Goal: Information Seeking & Learning: Find specific fact

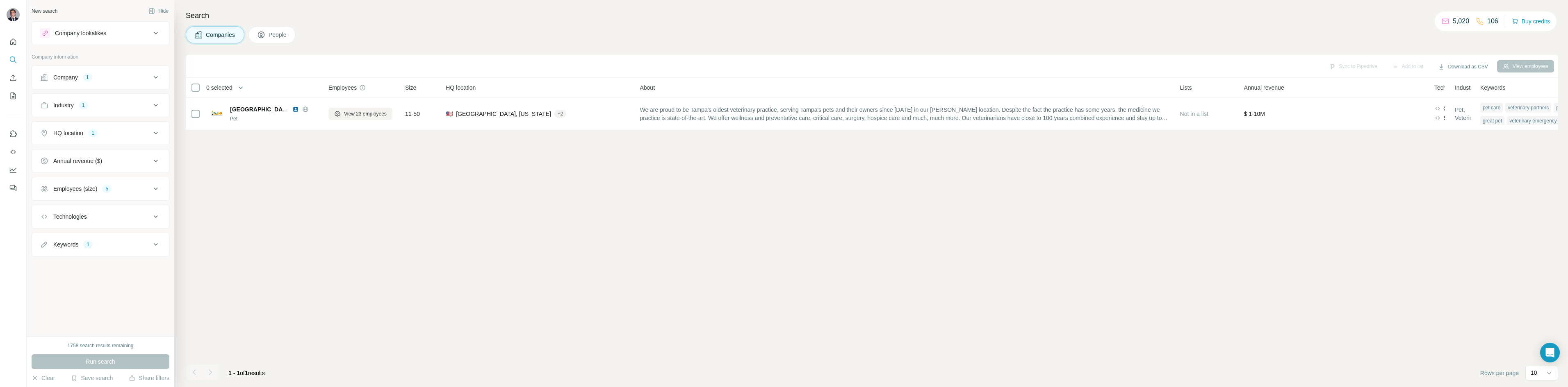
click at [103, 73] on button "Company 1" at bounding box center [101, 77] width 137 height 20
click at [102, 131] on icon "button" at bounding box center [99, 131] width 7 height 7
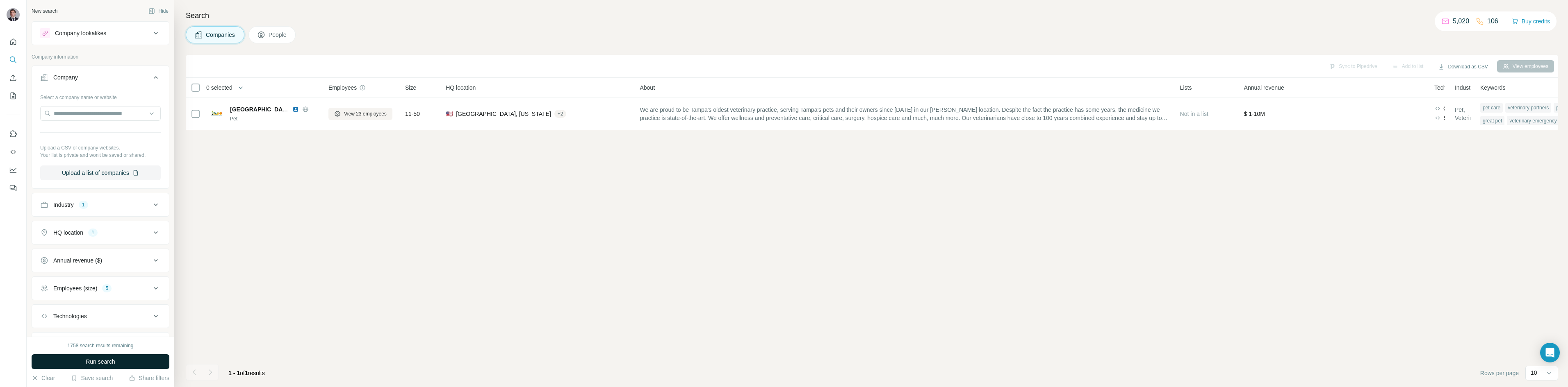
click at [109, 362] on span "Run search" at bounding box center [101, 361] width 30 height 8
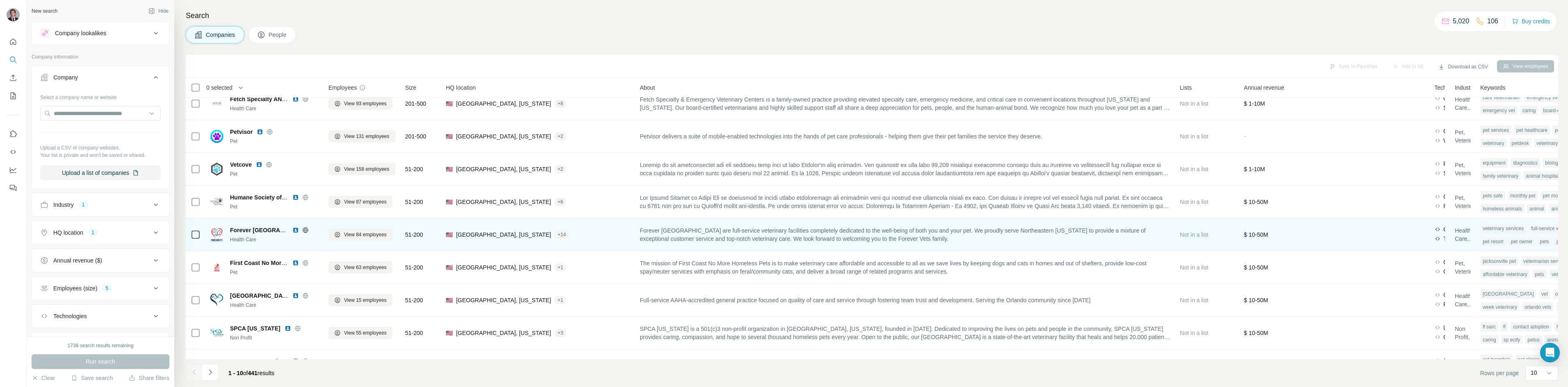
scroll to position [70, 0]
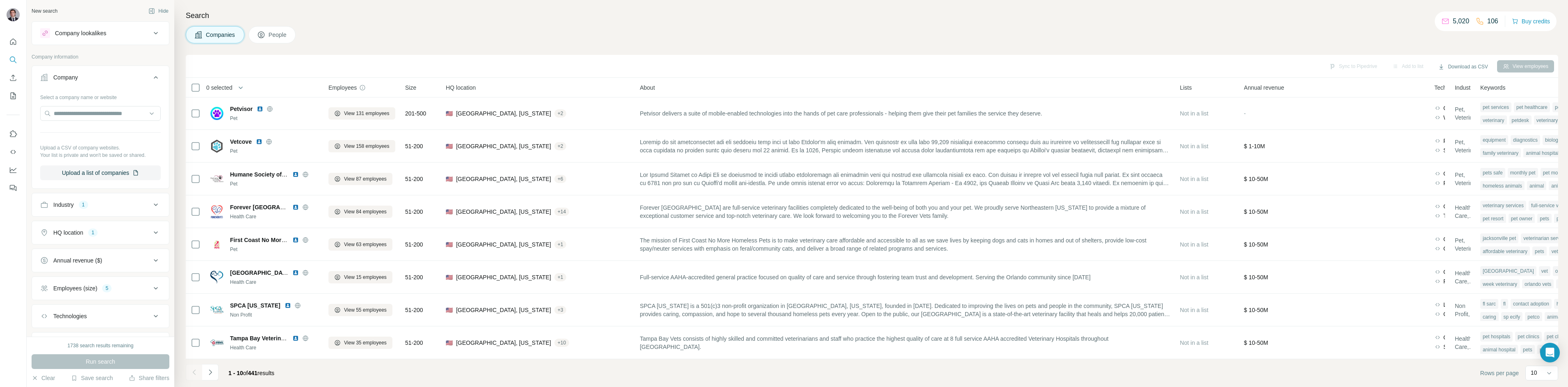
click at [208, 364] on footer "1 - 10 of 441 results Rows per page 10" at bounding box center [872, 373] width 1373 height 28
click at [214, 368] on button "Navigate to next page" at bounding box center [210, 372] width 16 height 16
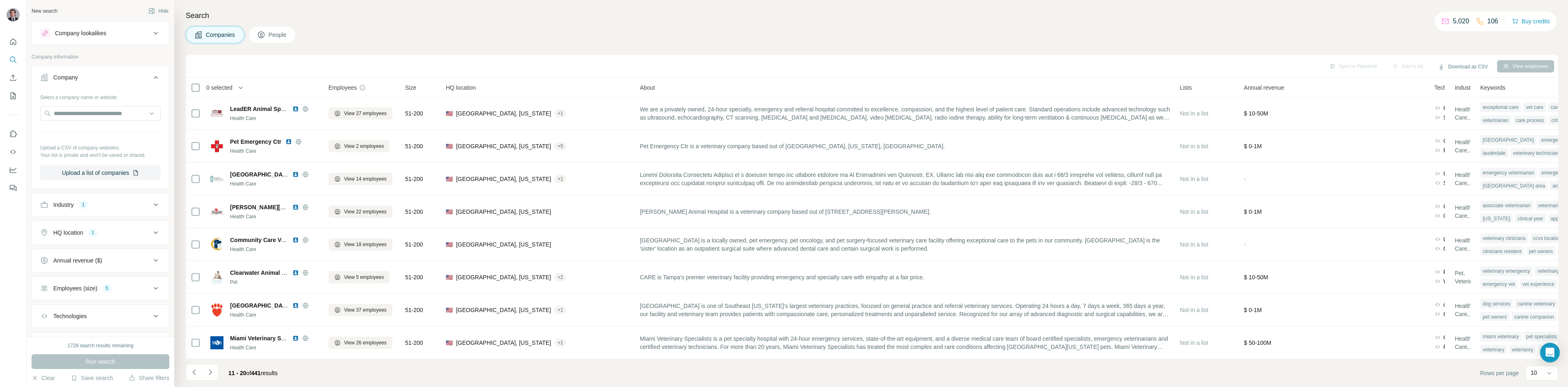
click at [212, 375] on icon "Navigate to next page" at bounding box center [210, 372] width 8 height 8
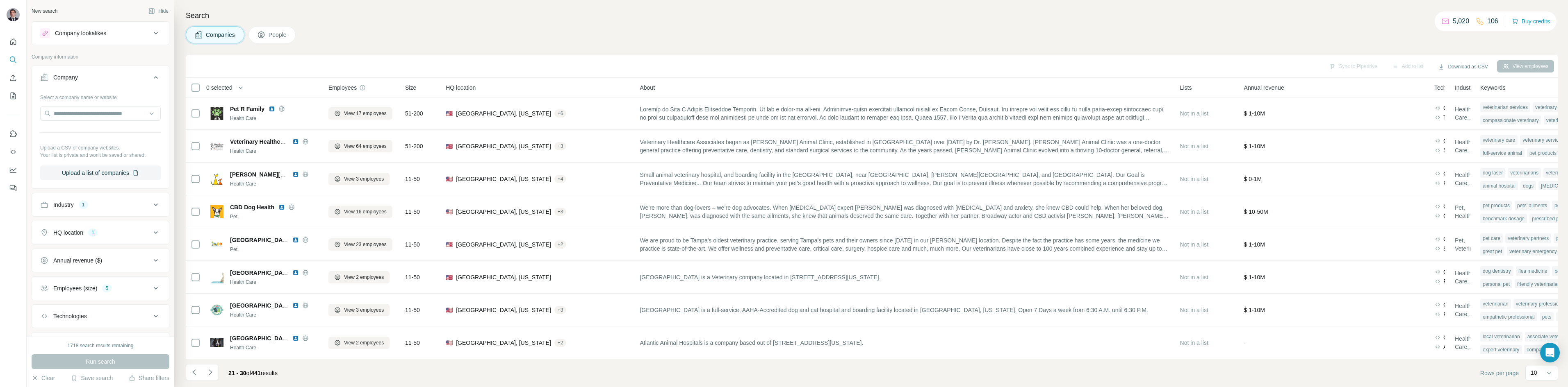
click at [212, 375] on icon "Navigate to next page" at bounding box center [210, 372] width 8 height 8
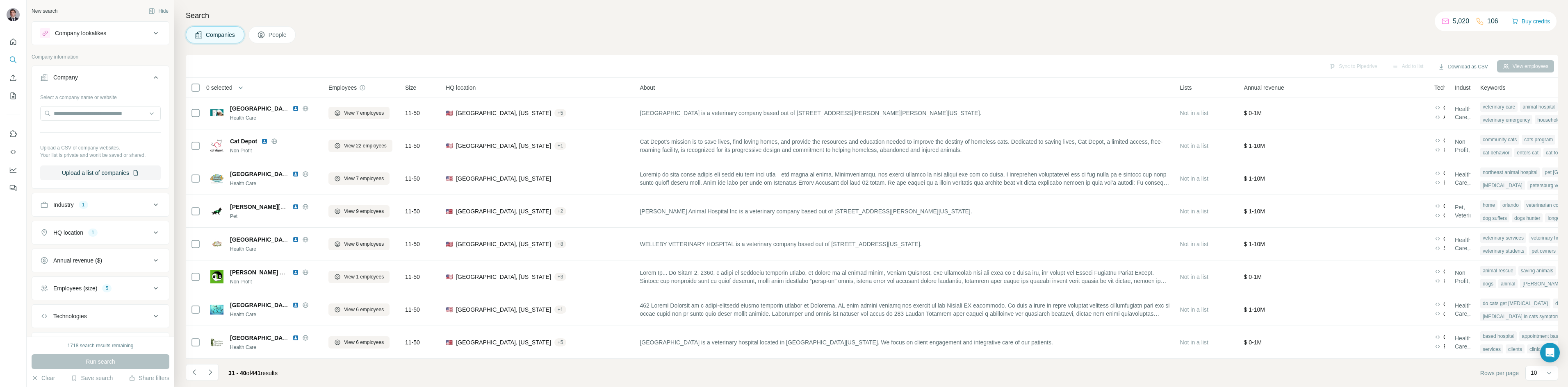
scroll to position [0, 0]
click at [351, 55] on div "Search Companies People Sync to Pipedrive Add to list Download as CSV View empl…" at bounding box center [871, 194] width 1393 height 387
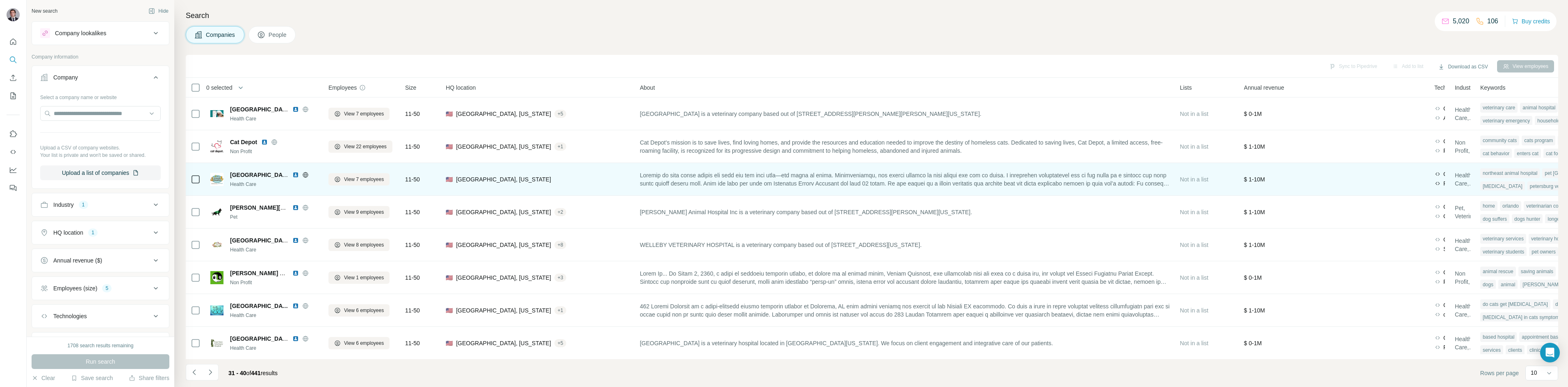
click at [303, 172] on icon at bounding box center [306, 175] width 7 height 7
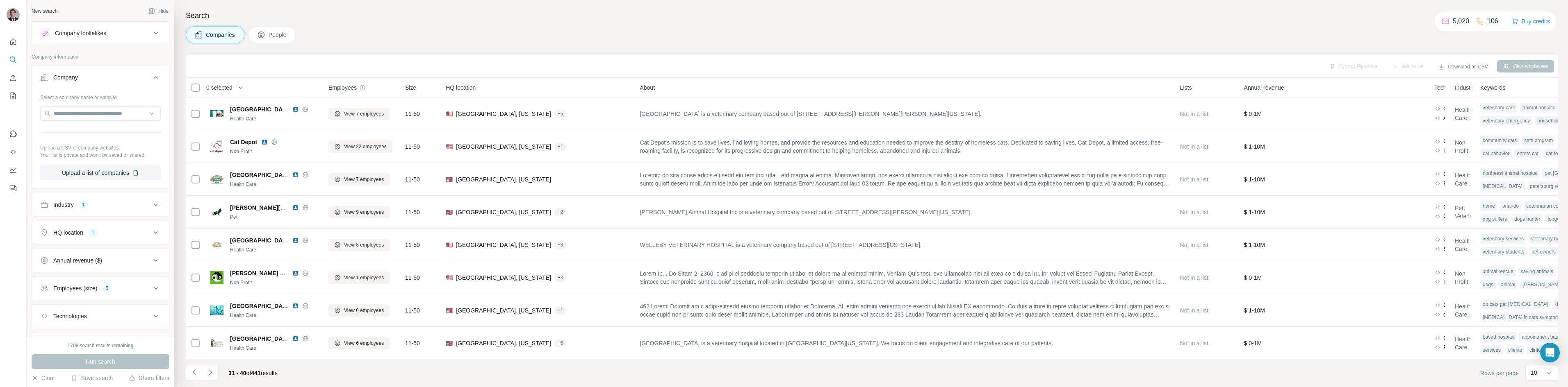
click at [340, 40] on div "Companies People" at bounding box center [872, 35] width 1373 height 17
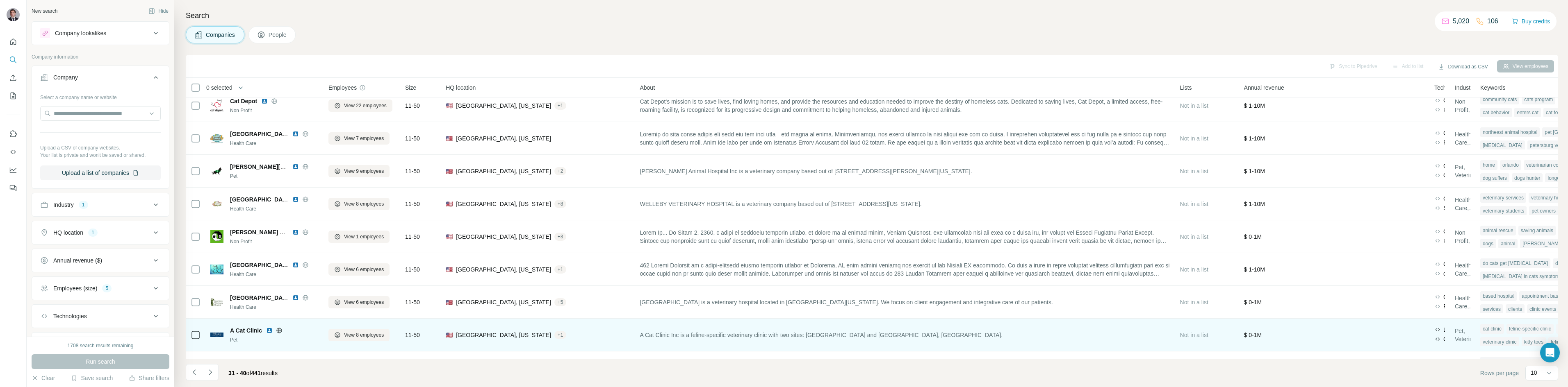
scroll to position [70, 0]
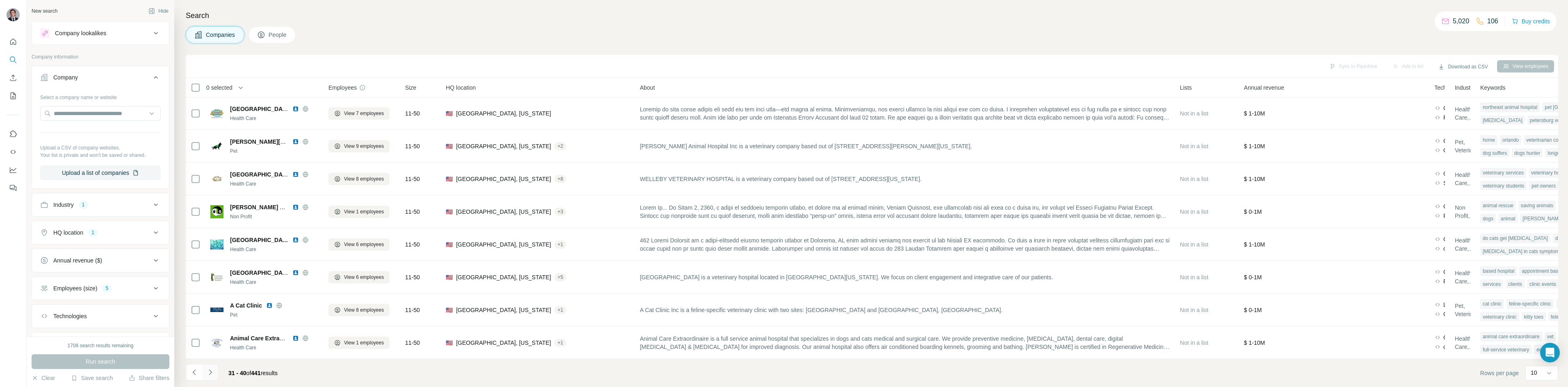
click at [214, 370] on icon "Navigate to next page" at bounding box center [210, 372] width 8 height 8
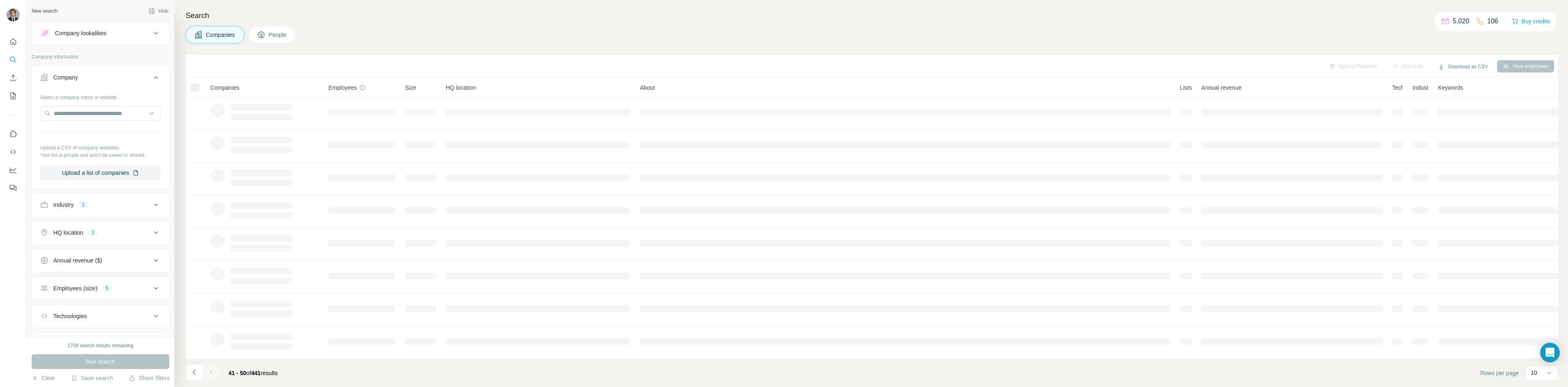
scroll to position [0, 0]
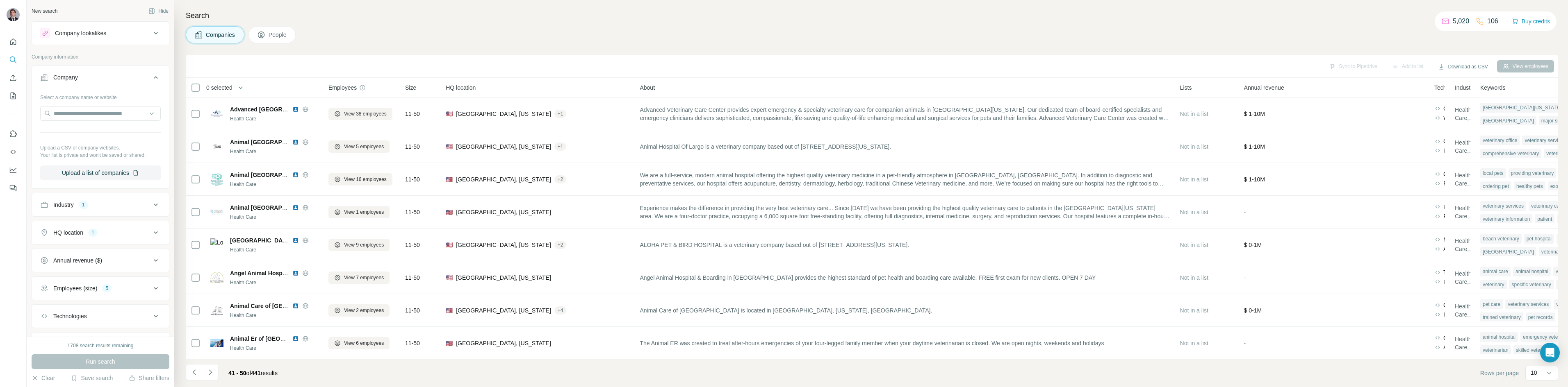
click at [412, 22] on div "Search Companies People Sync to Pipedrive Add to list Download as CSV View empl…" at bounding box center [871, 194] width 1393 height 387
click at [382, 30] on div "Companies People" at bounding box center [872, 35] width 1373 height 17
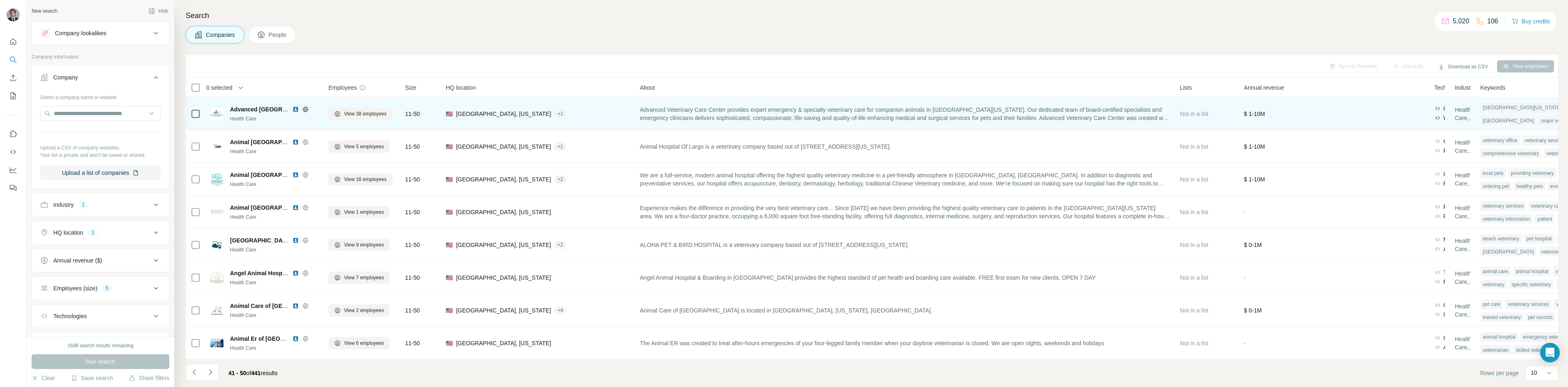
click at [307, 110] on icon at bounding box center [306, 109] width 7 height 7
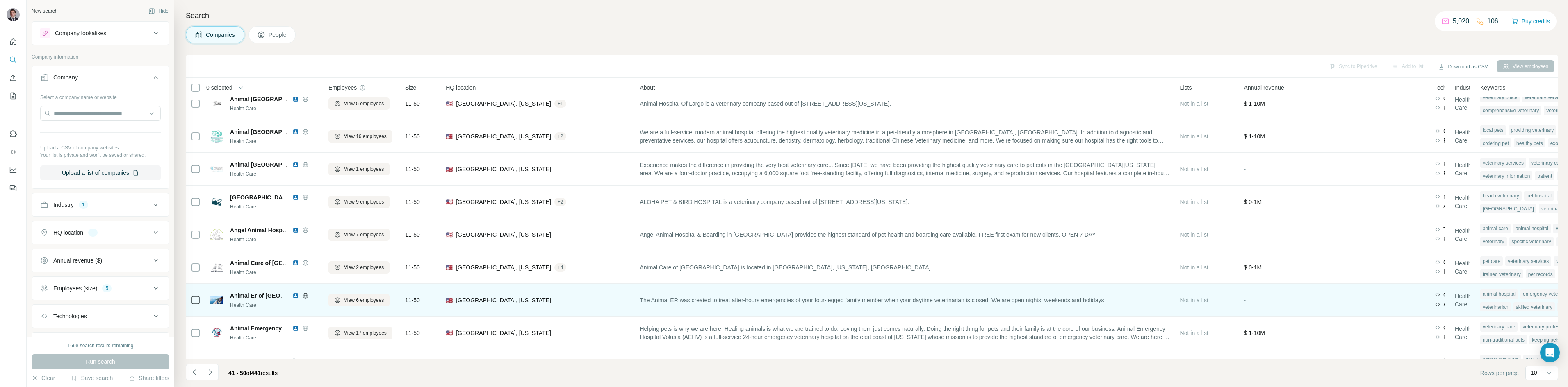
scroll to position [70, 0]
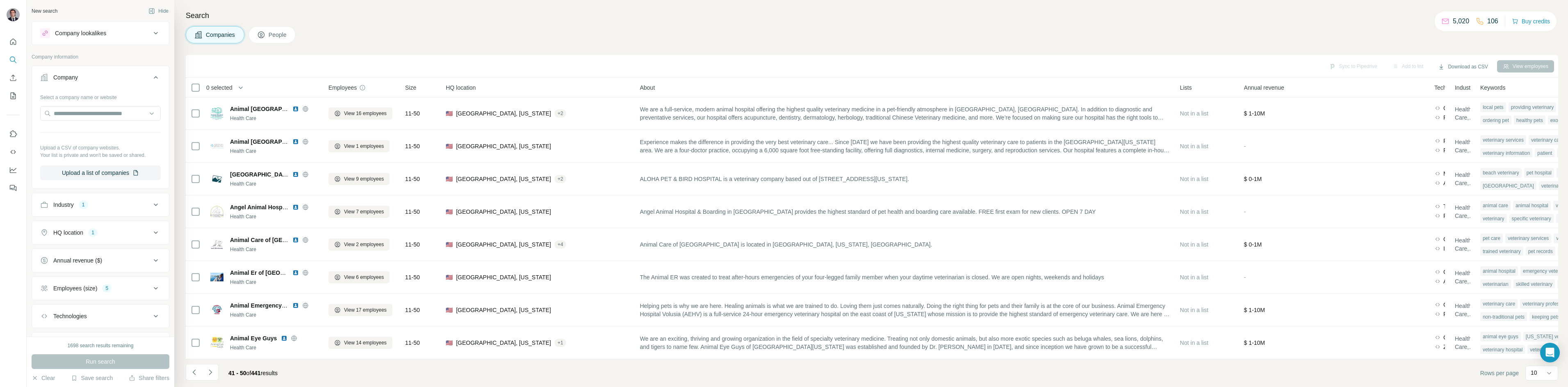
click at [219, 370] on div "41 - 50 of 441 results" at bounding box center [234, 373] width 98 height 18
click at [214, 370] on button "Navigate to next page" at bounding box center [210, 372] width 16 height 16
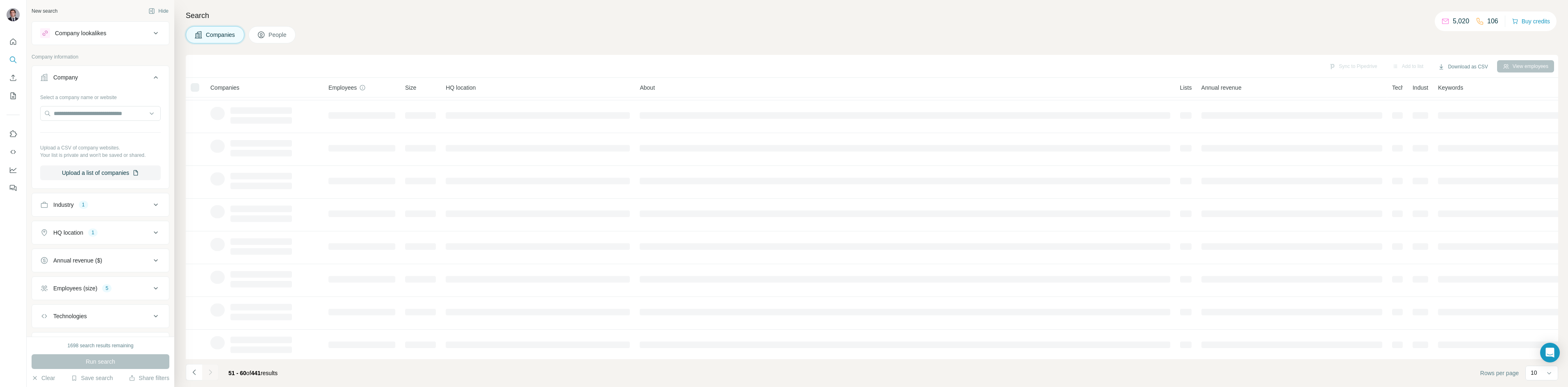
scroll to position [0, 0]
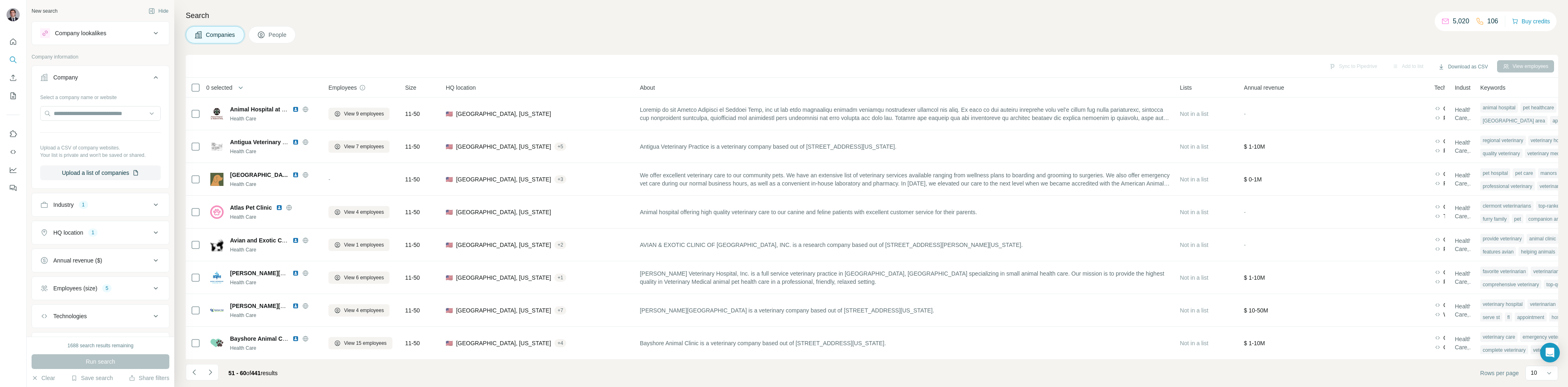
click at [369, 23] on div "Search Companies People Sync to Pipedrive Add to list Download as CSV View empl…" at bounding box center [871, 194] width 1393 height 387
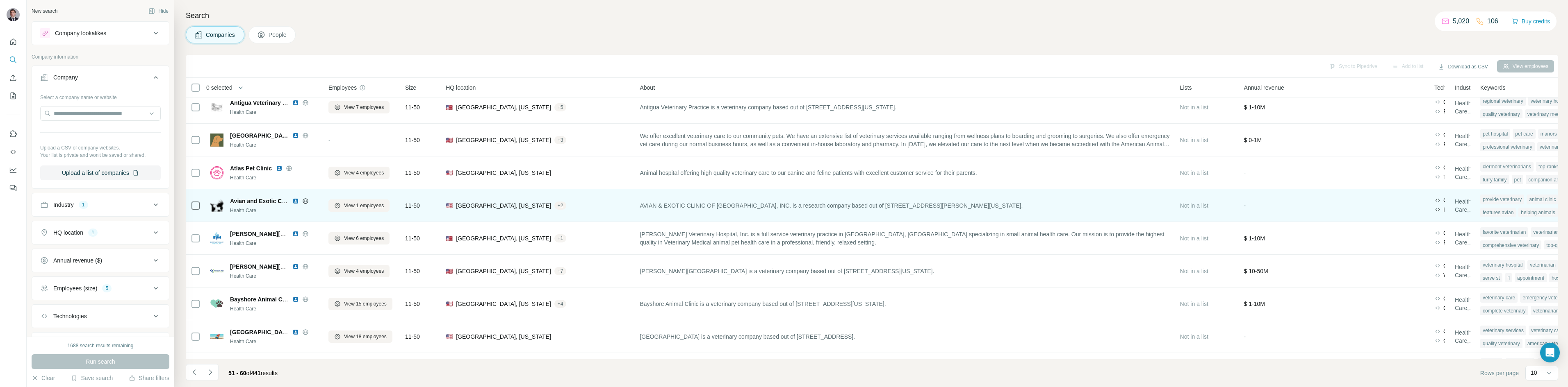
scroll to position [70, 0]
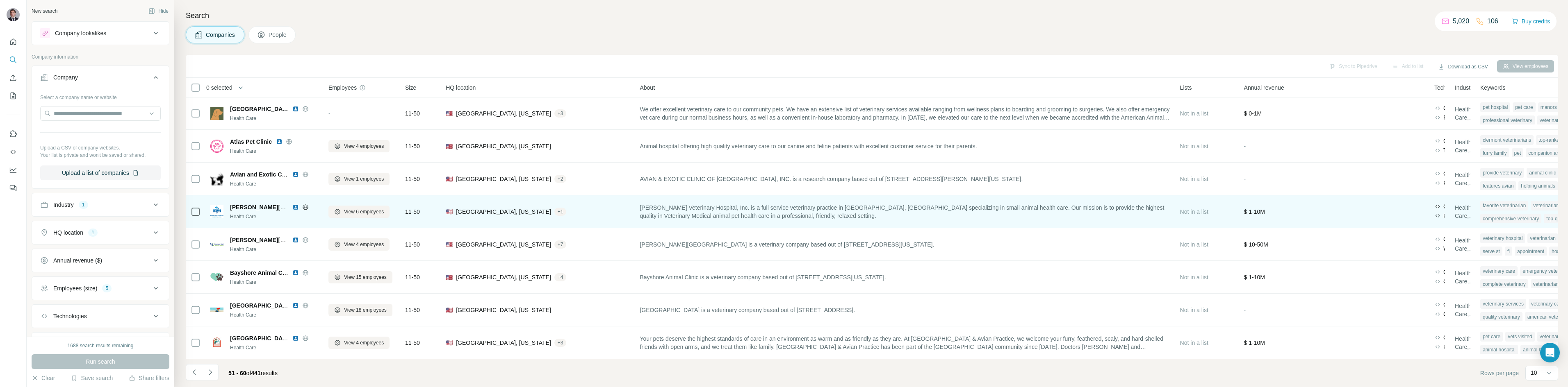
click at [305, 205] on icon at bounding box center [305, 207] width 2 height 5
